Goal: Task Accomplishment & Management: Complete application form

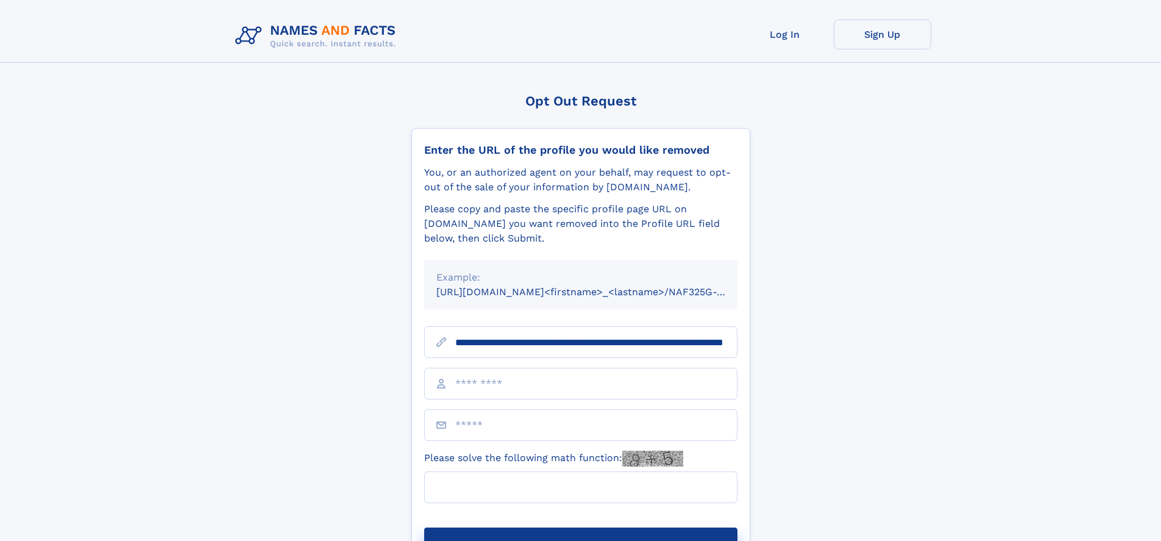
scroll to position [0, 120]
type input "**********"
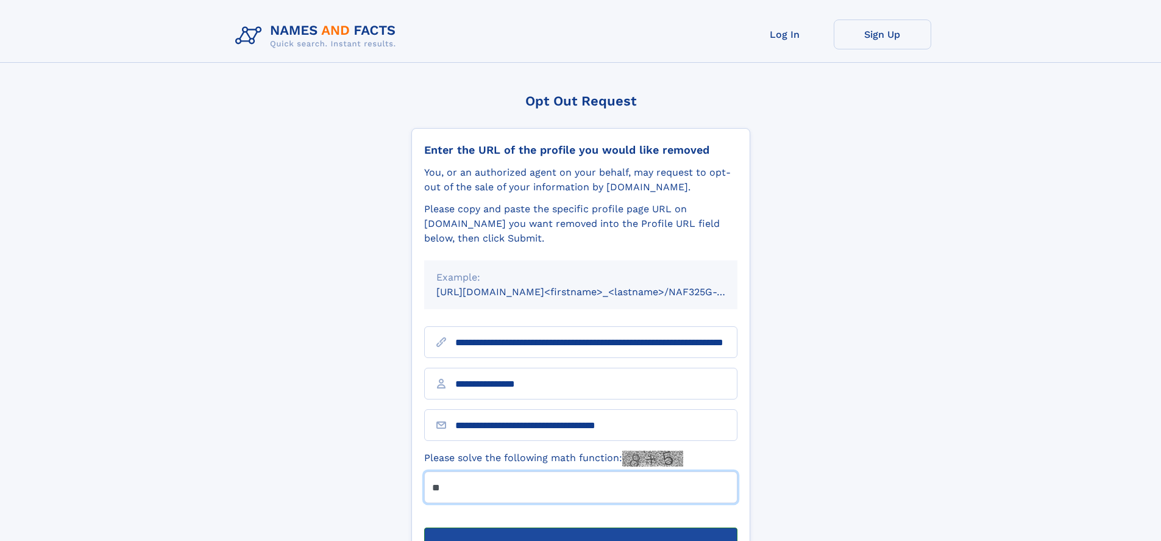
type input "**"
click at [580, 527] on button "Submit Opt Out Request" at bounding box center [580, 546] width 313 height 39
